Goal: Find specific fact: Find specific fact

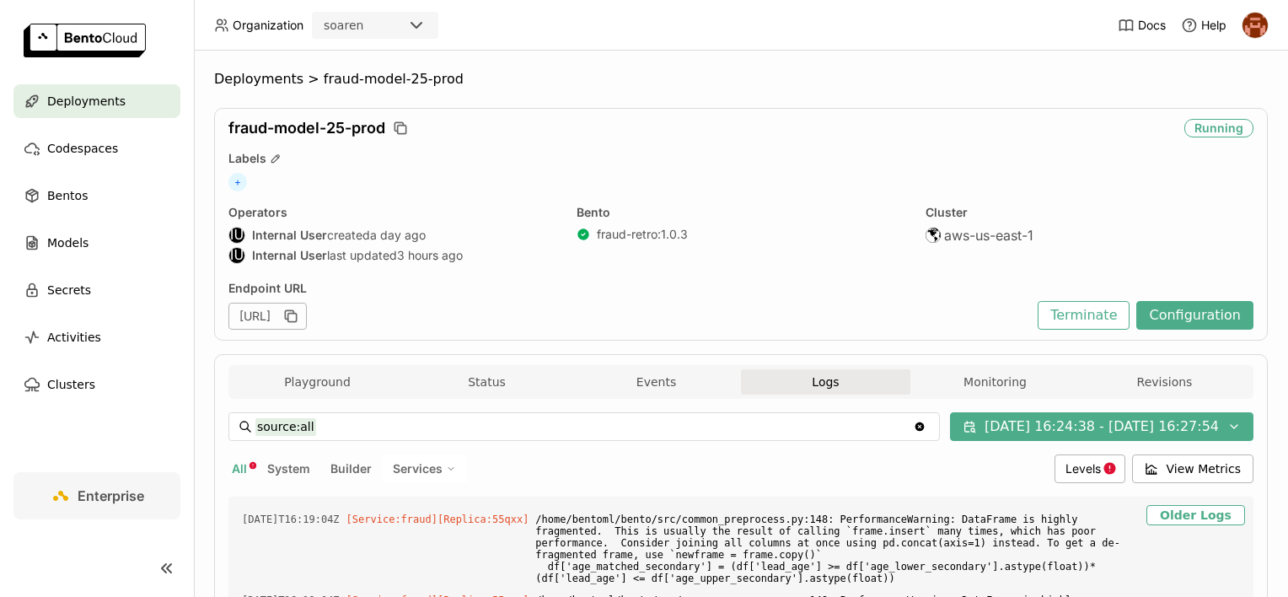
scroll to position [687, 0]
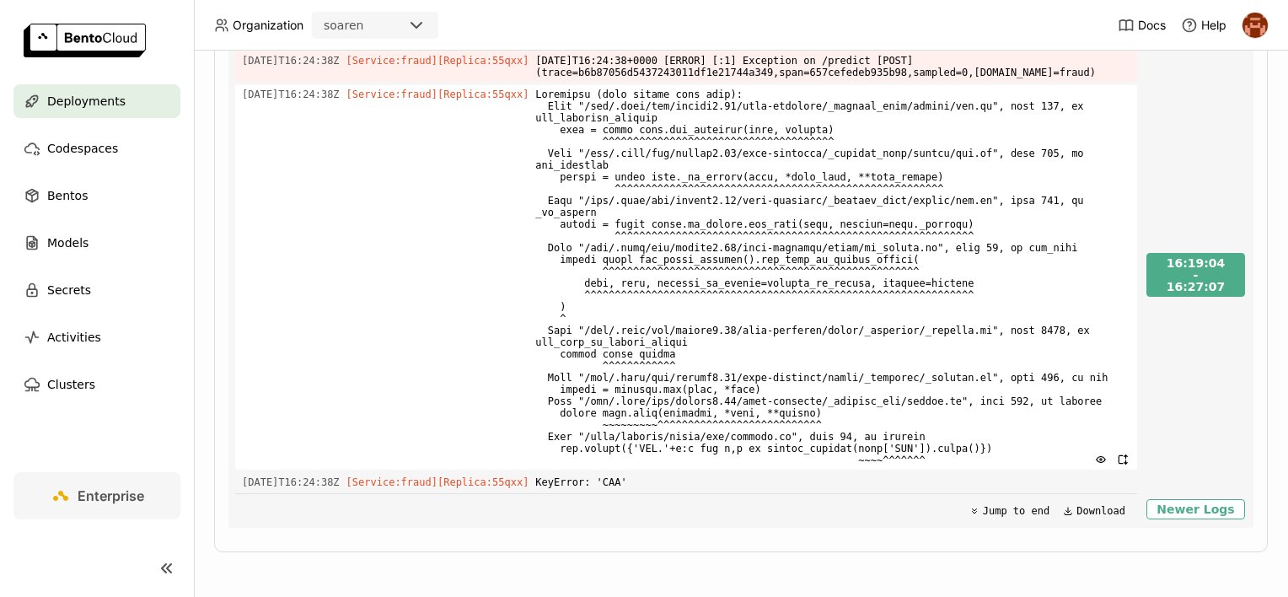
click at [340, 99] on span "[DATE]T16:24:38Z" at bounding box center [291, 94] width 98 height 19
drag, startPoint x: 241, startPoint y: 98, endPoint x: 353, endPoint y: 98, distance: 112.1
click at [353, 98] on div "[DATE]T16:24:38Z [Service:fraud] [Replica: 55qxx ]" at bounding box center [686, 277] width 902 height 384
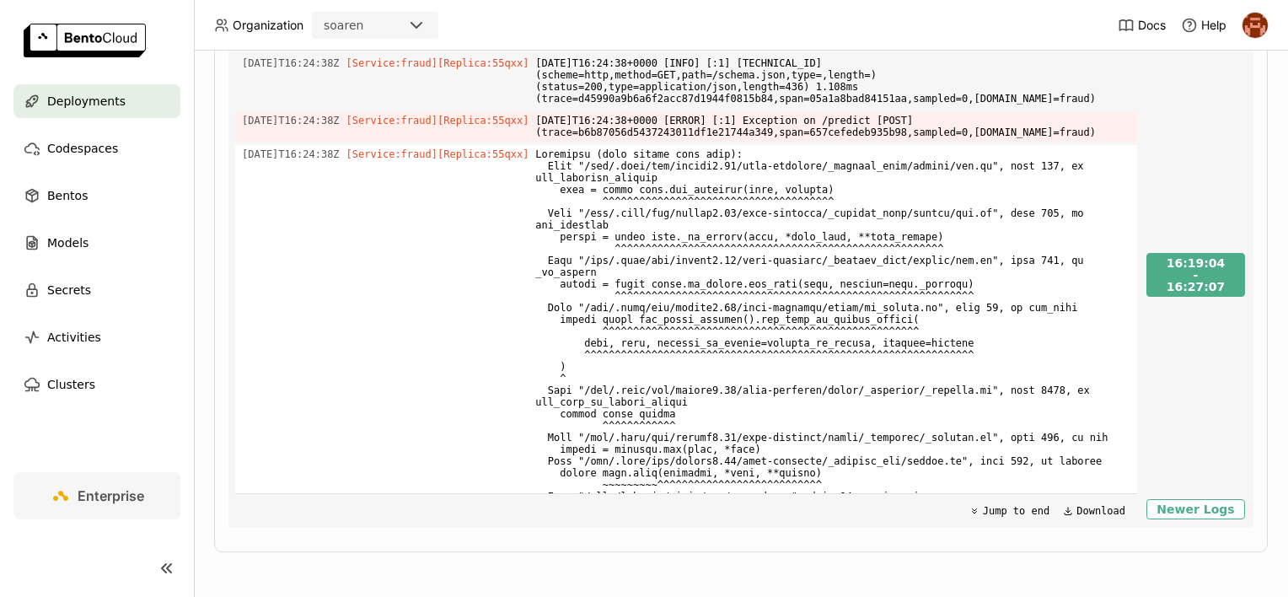
copy span "[DATE]T16:24:38Z"
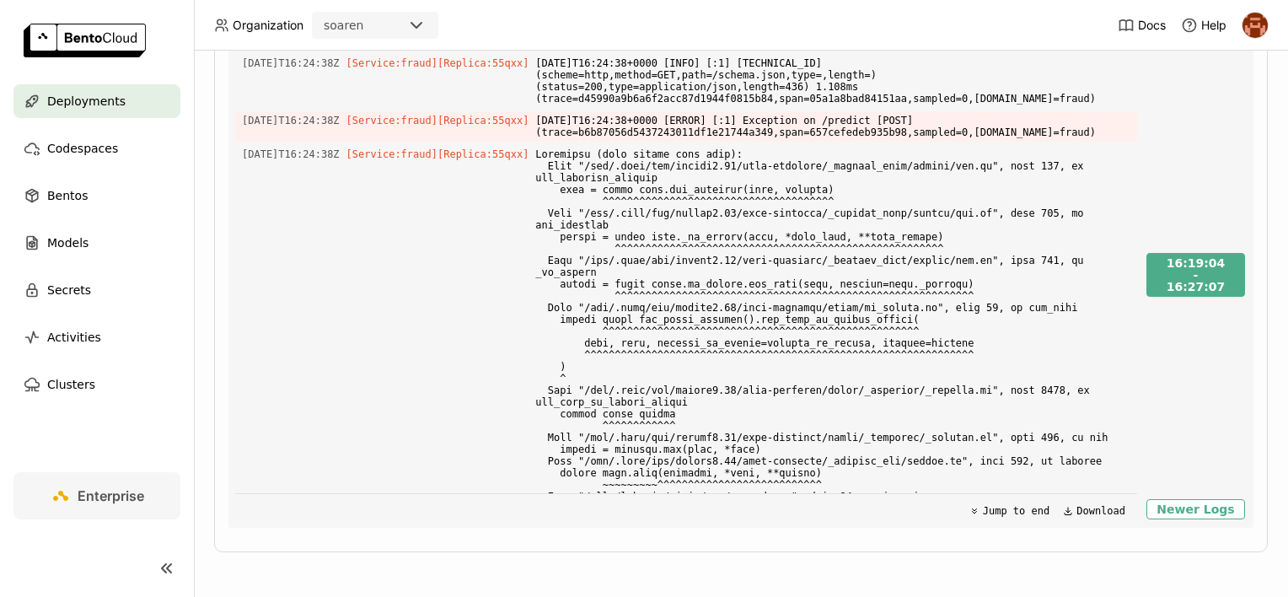
scroll to position [603, 0]
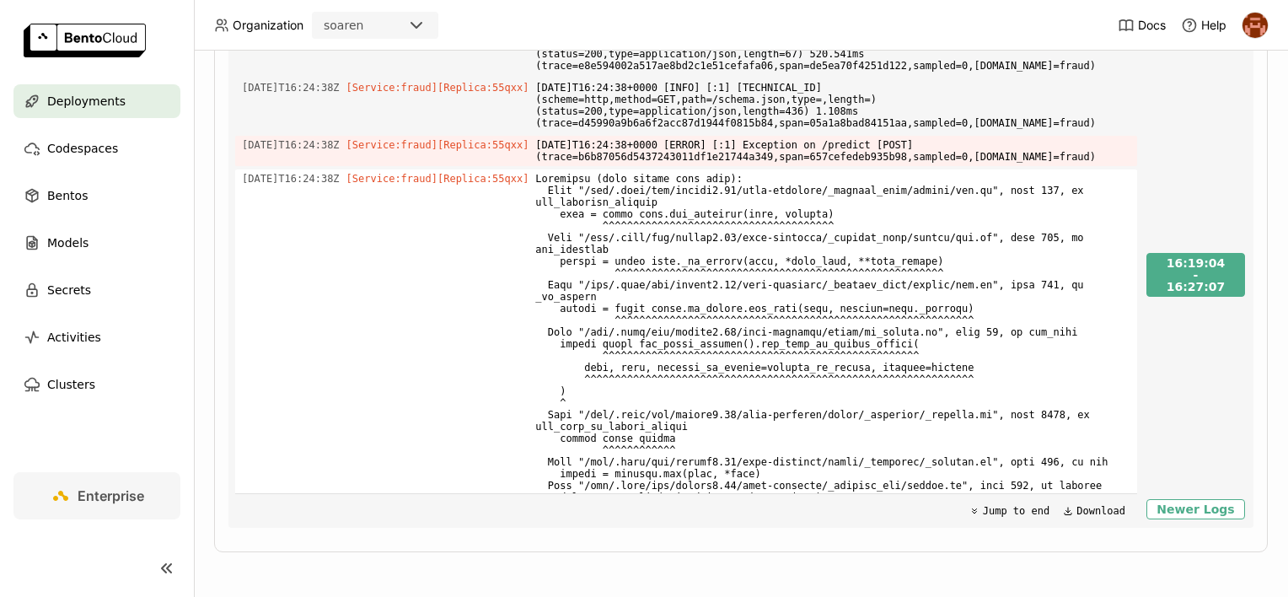
click at [335, 206] on div "[DATE]T16:24:38Z [Service:fraud] [Replica: 55qxx ]" at bounding box center [686, 361] width 902 height 384
drag, startPoint x: 244, startPoint y: 182, endPoint x: 354, endPoint y: 185, distance: 110.4
click at [354, 185] on div "[DATE]T16:24:38Z [Service:fraud] [Replica: 55qxx ]" at bounding box center [686, 361] width 902 height 384
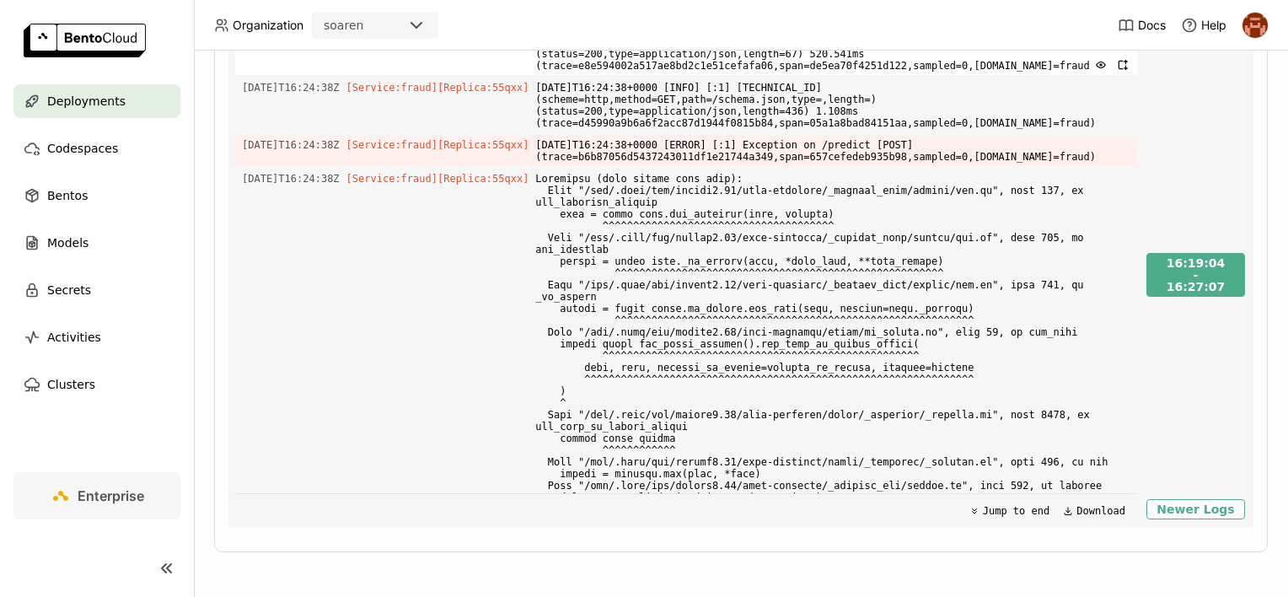
copy span "[DATE]T16:24:38Z"
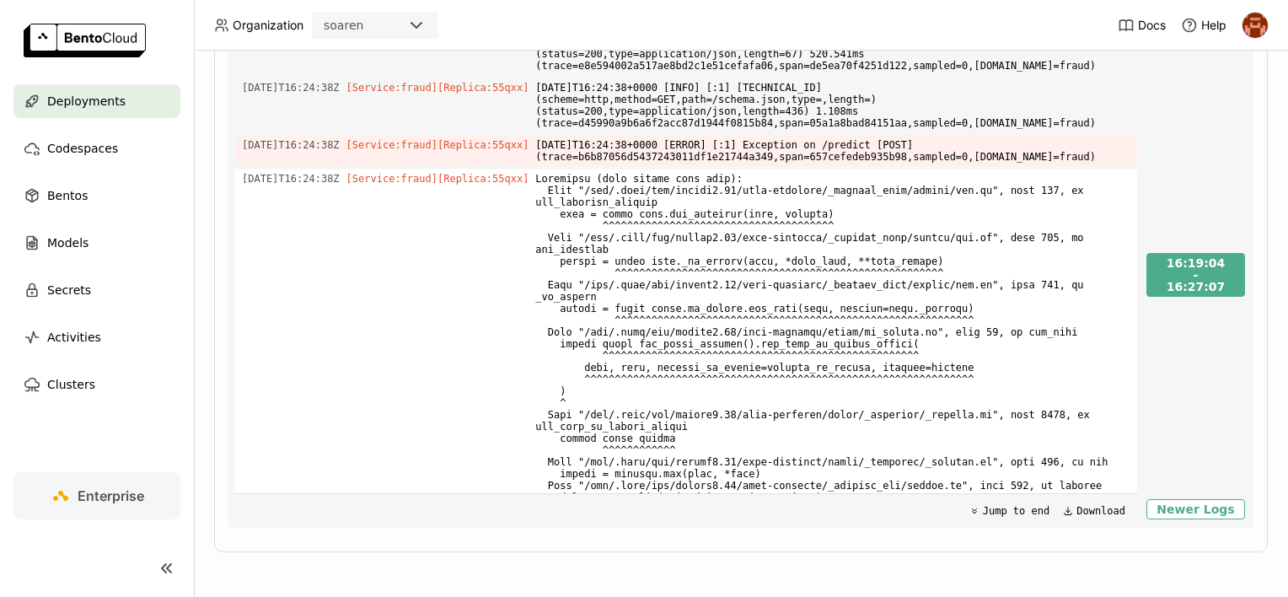
click at [283, 188] on span "[DATE]T16:24:38Z" at bounding box center [291, 178] width 98 height 19
drag, startPoint x: 301, startPoint y: 179, endPoint x: 347, endPoint y: 180, distance: 46.4
click at [340, 180] on span "[DATE]T16:24:38Z" at bounding box center [291, 178] width 98 height 19
click at [320, 179] on span "[DATE]T16:24:38Z" at bounding box center [291, 178] width 98 height 19
drag, startPoint x: 300, startPoint y: 182, endPoint x: 354, endPoint y: 182, distance: 53.9
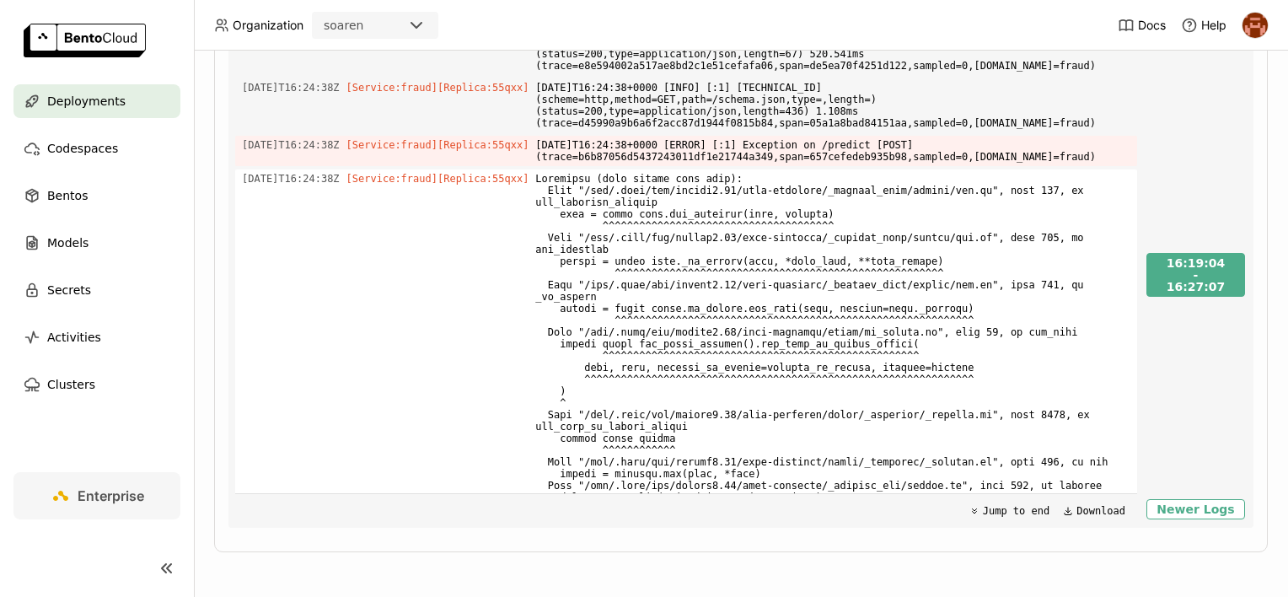
click at [354, 182] on div "[DATE]T16:24:38Z [Service:fraud] [Replica: 55qxx ]" at bounding box center [686, 361] width 902 height 384
click at [316, 182] on span "[DATE]T16:24:38Z" at bounding box center [291, 178] width 98 height 19
drag, startPoint x: 303, startPoint y: 181, endPoint x: 351, endPoint y: 187, distance: 47.6
click at [340, 187] on span "[DATE]T16:24:38Z" at bounding box center [291, 178] width 98 height 19
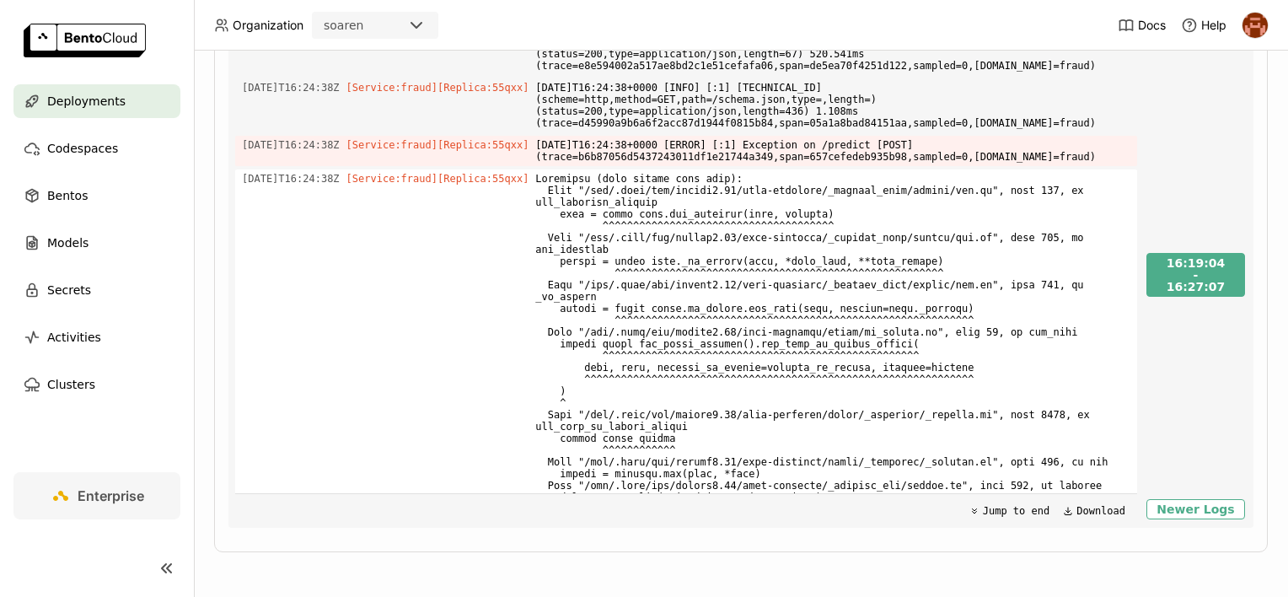
click at [307, 186] on span "[DATE]T16:24:38Z" at bounding box center [291, 178] width 98 height 19
drag, startPoint x: 303, startPoint y: 184, endPoint x: 353, endPoint y: 181, distance: 49.8
click at [353, 181] on div "[DATE]T16:24:38Z [Service:fraud] [Replica: 55qxx ]" at bounding box center [686, 361] width 902 height 384
click at [340, 188] on span "[DATE]T16:24:38Z" at bounding box center [291, 178] width 98 height 19
